Goal: Check status

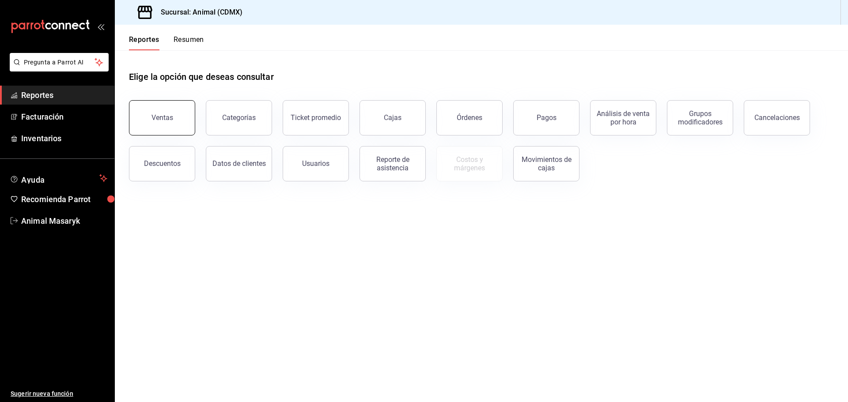
click at [192, 118] on div "Ventas" at bounding box center [156, 113] width 77 height 46
click at [187, 118] on button "Ventas" at bounding box center [162, 117] width 66 height 35
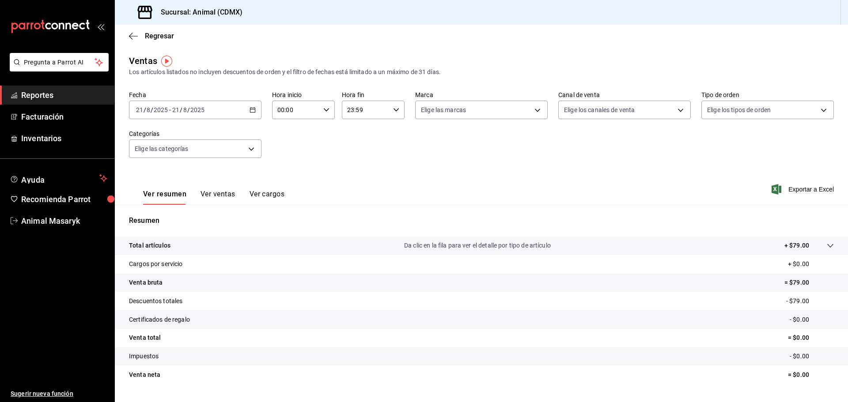
click at [187, 116] on div "[DATE] [DATE] - [DATE] [DATE]" at bounding box center [195, 110] width 132 height 19
click at [181, 132] on span "Hoy" at bounding box center [170, 136] width 68 height 9
click at [183, 107] on input "8" at bounding box center [185, 109] width 4 height 7
click at [177, 152] on span "Ayer" at bounding box center [170, 156] width 68 height 9
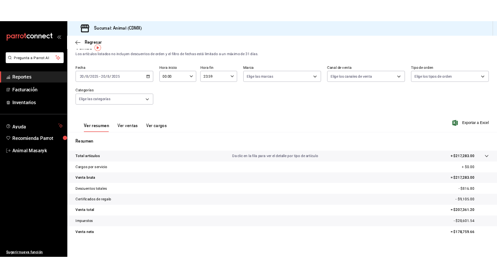
scroll to position [21, 0]
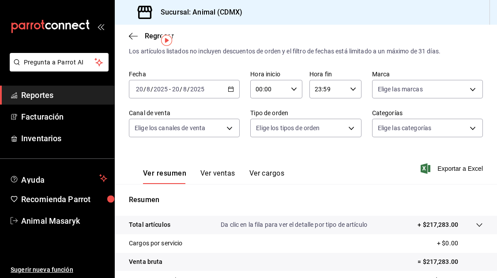
click at [321, 181] on div "Ver resumen Ver ventas Ver cargos Exportar a Excel" at bounding box center [306, 166] width 382 height 36
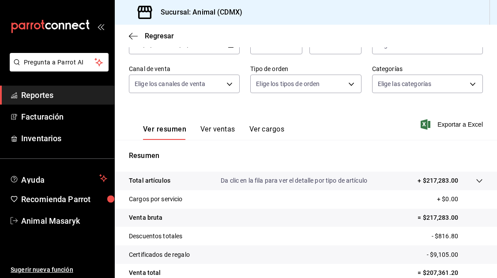
scroll to position [145, 0]
